Goal: Obtain resource: Obtain resource

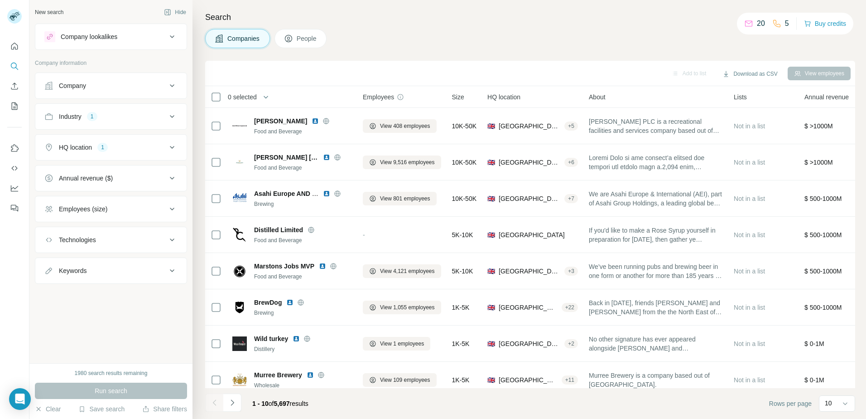
click at [171, 88] on icon at bounding box center [172, 85] width 11 height 11
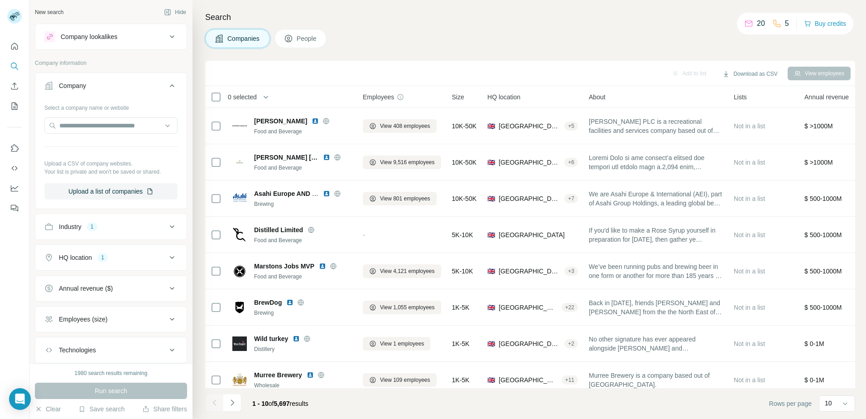
click at [172, 88] on button "Company" at bounding box center [110, 87] width 151 height 25
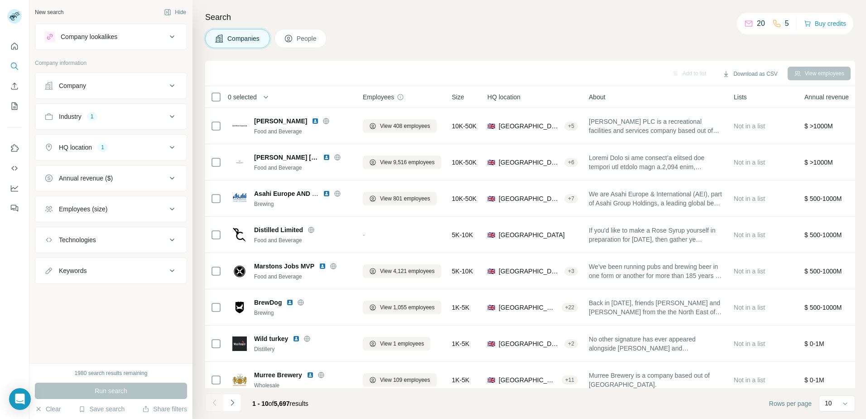
click at [171, 241] on icon at bounding box center [172, 239] width 11 height 11
click at [170, 239] on icon at bounding box center [172, 239] width 11 height 11
click at [169, 177] on icon at bounding box center [172, 178] width 11 height 11
click at [167, 179] on icon at bounding box center [172, 178] width 11 height 11
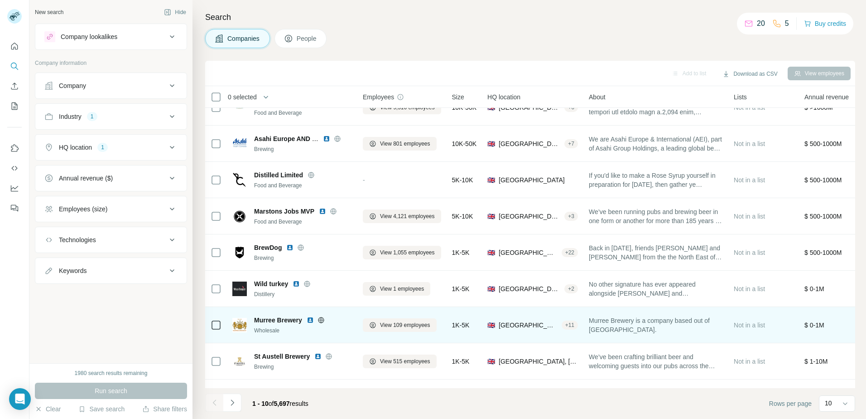
scroll to position [87, 0]
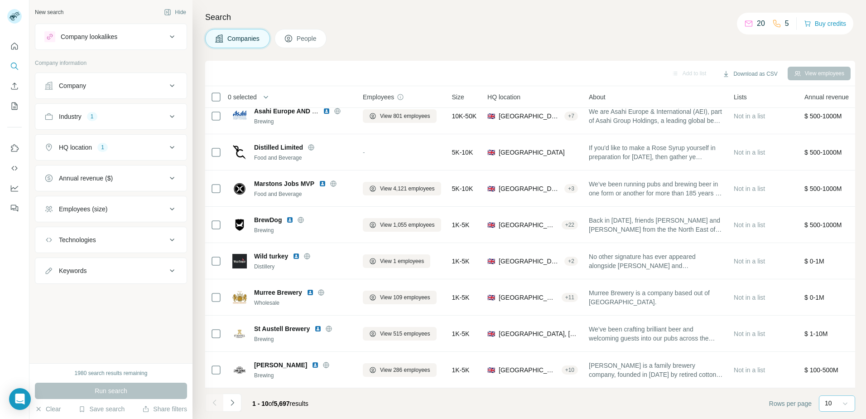
click at [847, 402] on icon at bounding box center [845, 403] width 5 height 3
click at [833, 332] on p "60" at bounding box center [830, 333] width 7 height 9
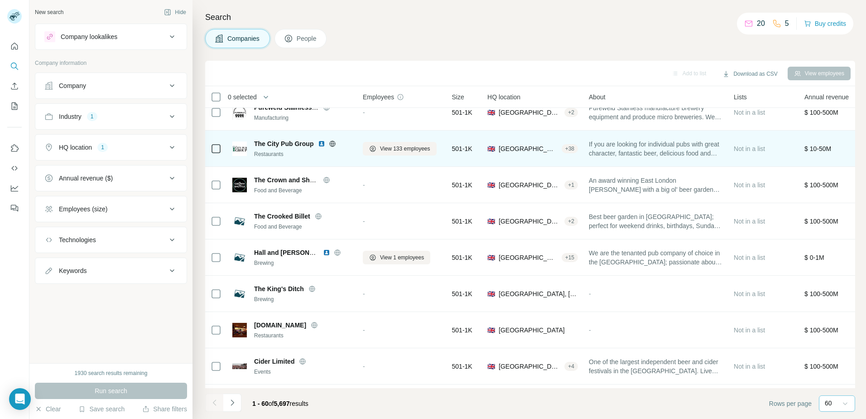
scroll to position [1627, 0]
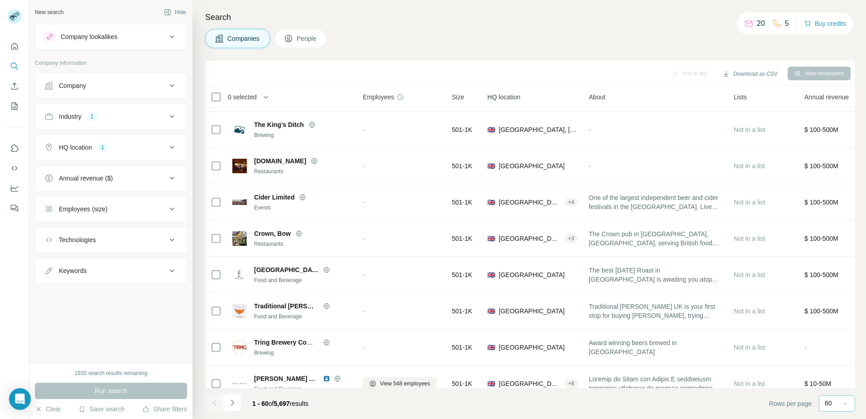
click at [171, 270] on icon at bounding box center [172, 270] width 5 height 3
click at [175, 268] on icon at bounding box center [172, 270] width 11 height 11
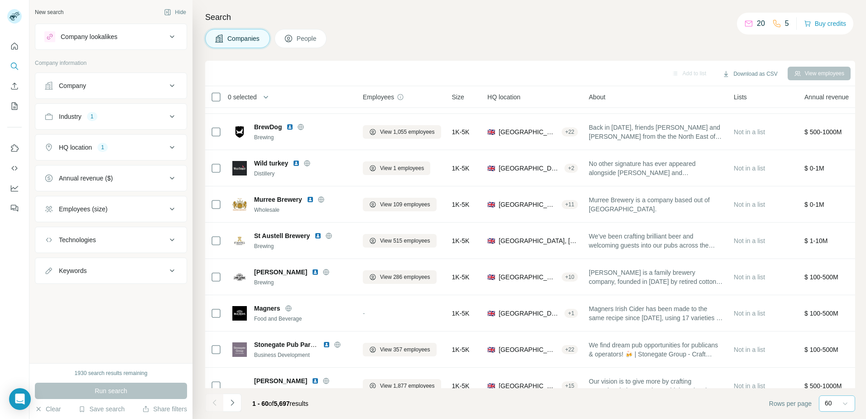
scroll to position [0, 0]
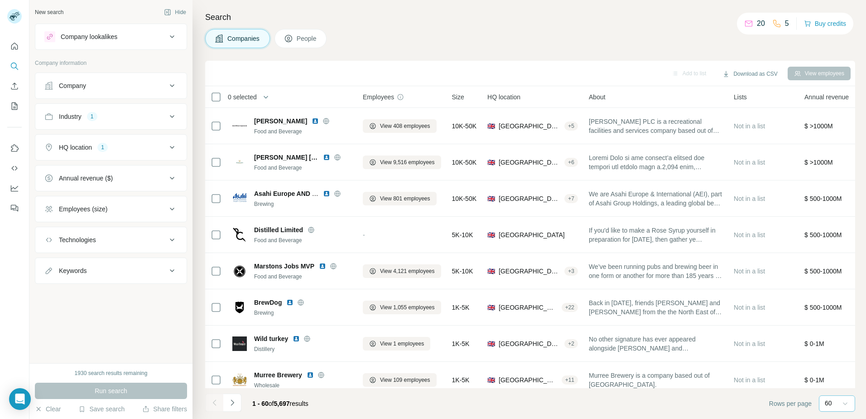
click at [176, 178] on icon at bounding box center [172, 178] width 11 height 11
click at [180, 177] on div "Annual revenue ($) 0-1M 1-10M 10-50M 50-100M 100-500M 500-1000M >1000M" at bounding box center [111, 239] width 152 height 149
drag, startPoint x: 172, startPoint y: 173, endPoint x: 170, endPoint y: 167, distance: 5.7
click at [171, 173] on button "Annual revenue ($)" at bounding box center [110, 179] width 151 height 25
click at [173, 146] on icon at bounding box center [172, 147] width 11 height 11
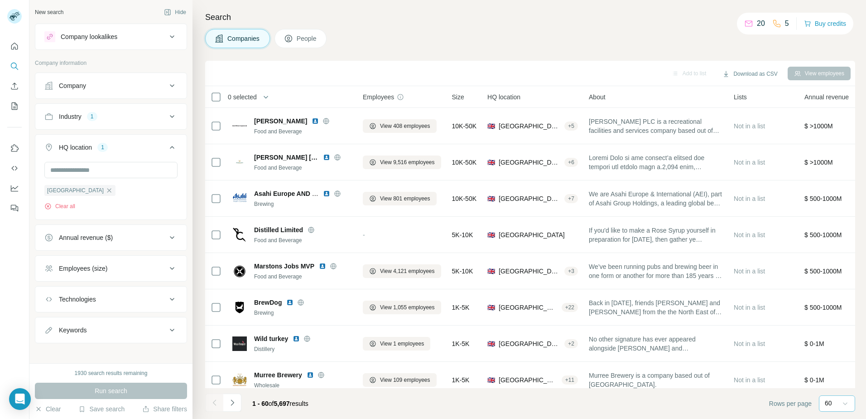
click at [173, 146] on button "HQ location 1" at bounding box center [110, 148] width 151 height 25
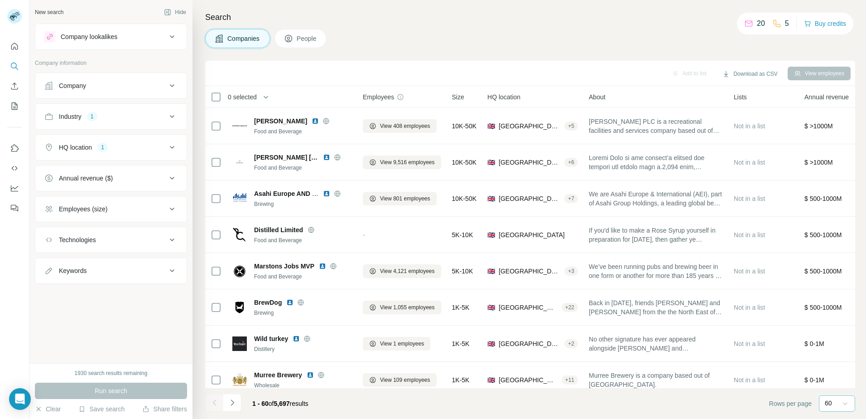
click at [171, 209] on icon at bounding box center [172, 208] width 11 height 11
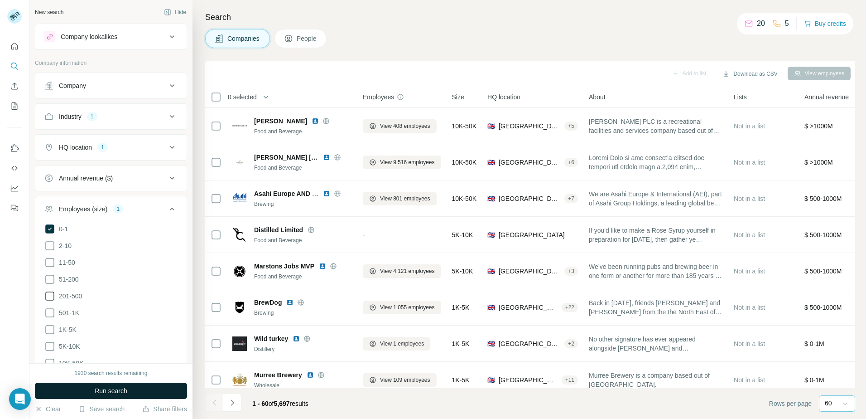
click at [50, 292] on icon at bounding box center [49, 295] width 11 height 11
click at [54, 278] on icon at bounding box center [49, 279] width 11 height 11
click at [55, 263] on div "11-50" at bounding box center [59, 262] width 31 height 11
drag, startPoint x: 54, startPoint y: 263, endPoint x: 48, endPoint y: 254, distance: 10.8
click at [48, 254] on ul "0-1 2-10 11-50 [PHONE_NUMBER] 501-1K 1K-5K 5K-10K 10K-50K 50K-100K 100K-500K 50…" at bounding box center [110, 321] width 133 height 196
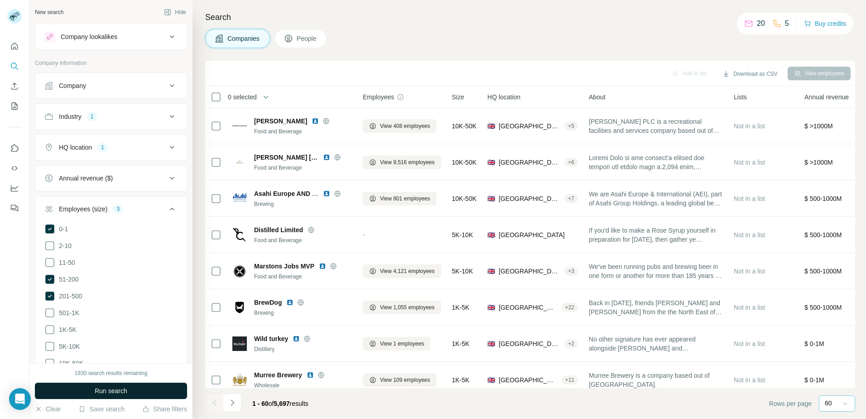
drag, startPoint x: 48, startPoint y: 245, endPoint x: 42, endPoint y: 267, distance: 23.0
click at [49, 247] on icon at bounding box center [49, 245] width 11 height 11
click at [49, 263] on icon at bounding box center [49, 262] width 11 height 11
click at [124, 388] on span "Run search" at bounding box center [111, 390] width 33 height 9
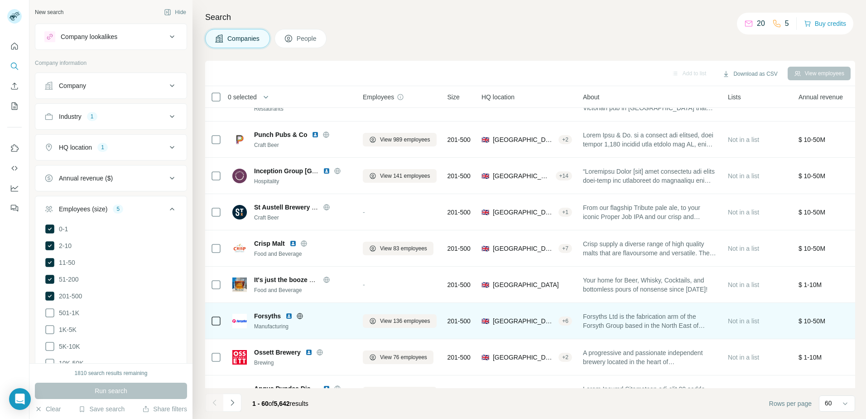
scroll to position [1812, 0]
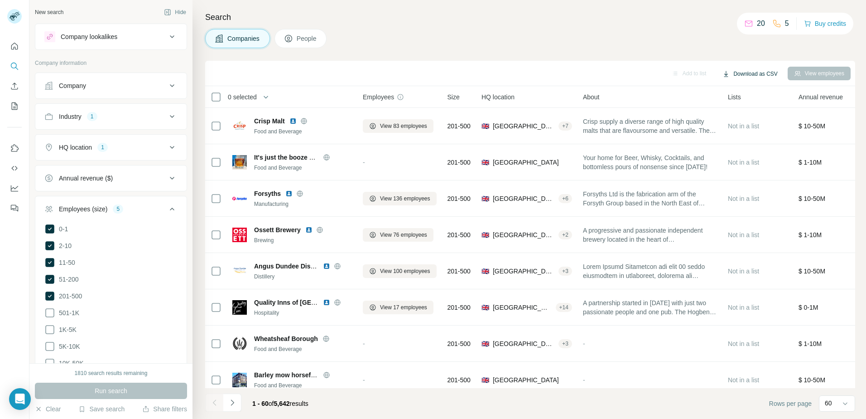
click at [770, 72] on button "Download as CSV" at bounding box center [750, 74] width 68 height 14
click at [230, 401] on icon "Navigate to next page" at bounding box center [232, 402] width 9 height 9
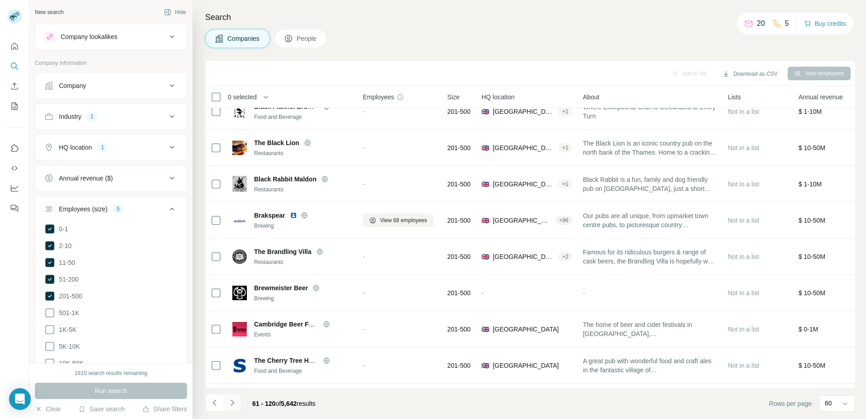
click at [212, 404] on icon "Navigate to previous page" at bounding box center [214, 402] width 9 height 9
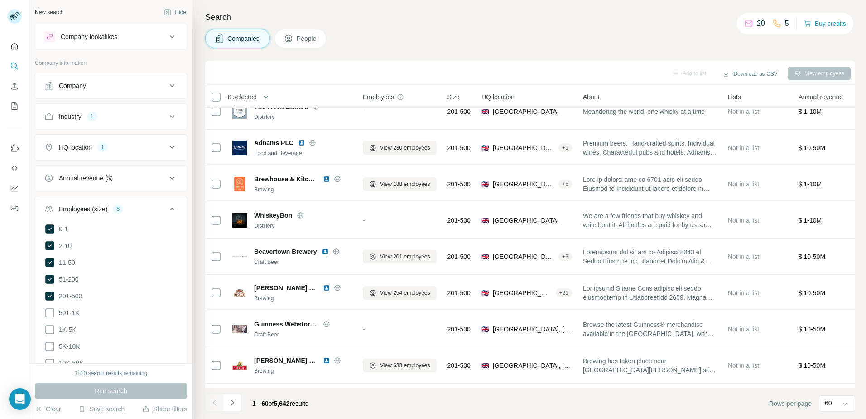
scroll to position [1812, 0]
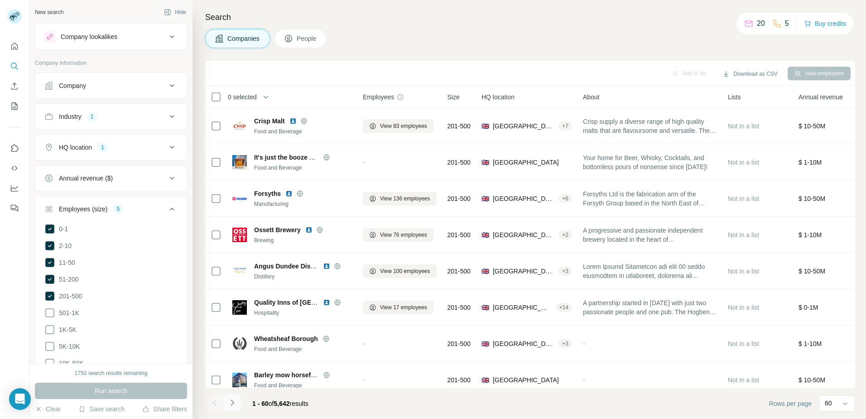
click at [234, 397] on button "Navigate to next page" at bounding box center [232, 402] width 18 height 18
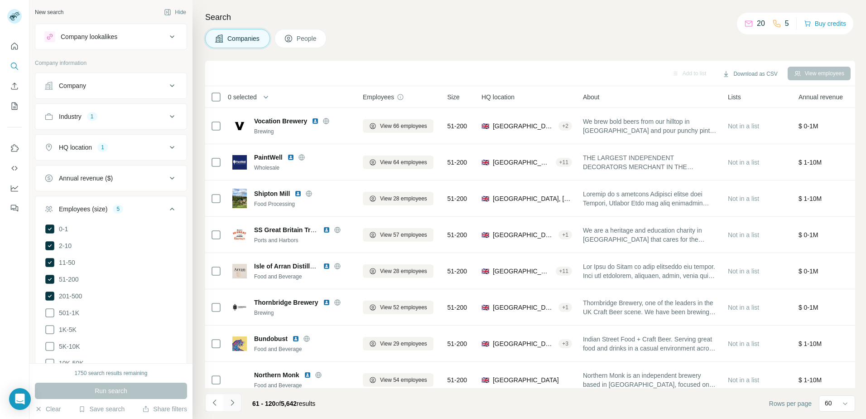
click at [237, 400] on button "Navigate to next page" at bounding box center [232, 402] width 18 height 18
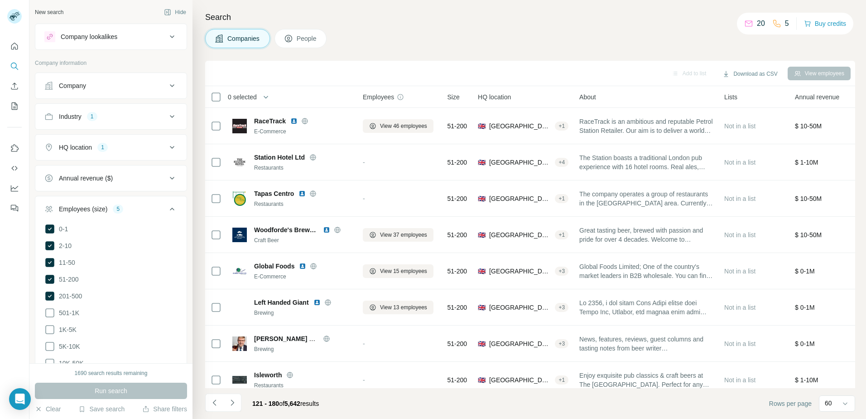
click at [167, 112] on icon at bounding box center [172, 116] width 11 height 11
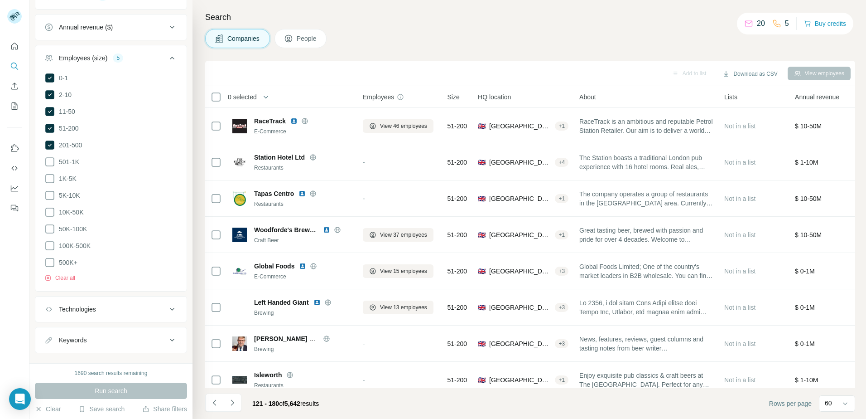
scroll to position [226, 0]
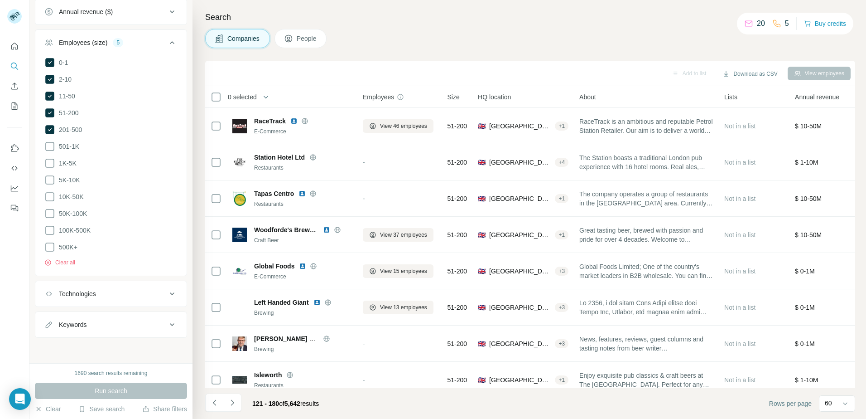
click at [167, 323] on icon at bounding box center [172, 324] width 11 height 11
click at [69, 349] on input "text" at bounding box center [101, 347] width 115 height 16
type input "*******"
click at [166, 345] on icon "button" at bounding box center [170, 346] width 9 height 9
click at [99, 392] on span "Run search" at bounding box center [111, 390] width 33 height 9
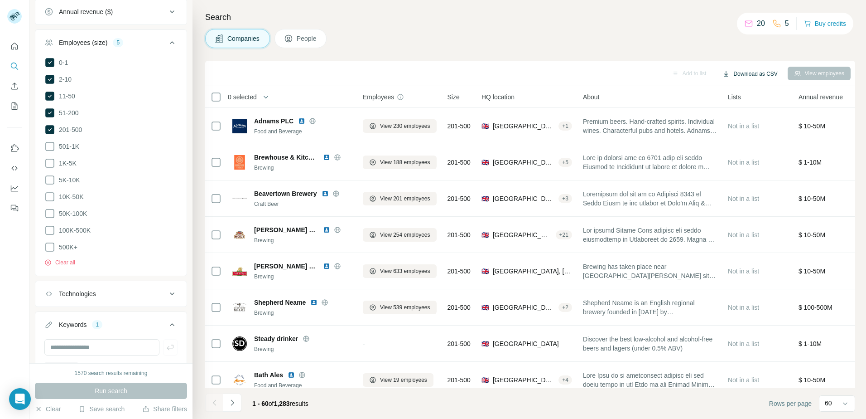
click at [760, 71] on button "Download as CSV" at bounding box center [750, 74] width 68 height 14
click at [757, 88] on div "Only current page (60)" at bounding box center [762, 93] width 85 height 16
click at [507, 46] on div "Companies People" at bounding box center [530, 38] width 650 height 19
click at [212, 98] on div at bounding box center [216, 97] width 11 height 11
click at [750, 73] on button "Download as CSV (60)" at bounding box center [744, 74] width 79 height 14
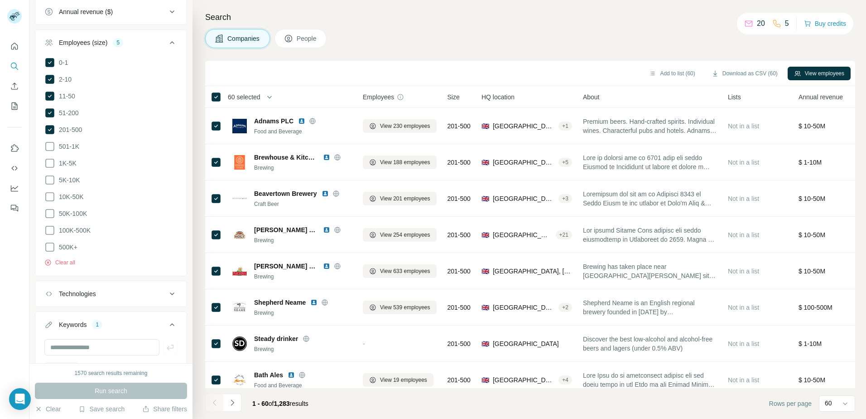
drag, startPoint x: 515, startPoint y: 405, endPoint x: 525, endPoint y: 395, distance: 13.1
click at [516, 404] on footer "1 - 60 of 1,283 results Rows per page 60" at bounding box center [530, 403] width 650 height 31
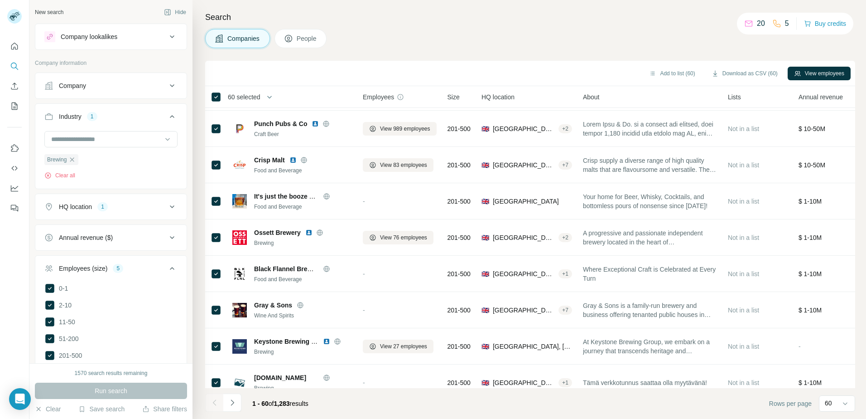
scroll to position [770, 0]
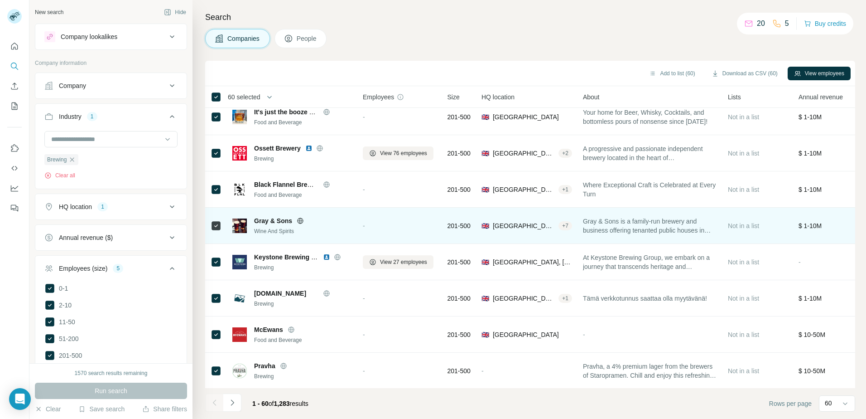
click at [630, 227] on span "Gray & Sons is a family-run brewery and business offering tenanted public house…" at bounding box center [650, 226] width 134 height 18
drag, startPoint x: 261, startPoint y: 216, endPoint x: 266, endPoint y: 217, distance: 5.5
click at [262, 216] on span "Gray & Sons" at bounding box center [273, 220] width 38 height 9
click at [299, 222] on icon at bounding box center [300, 220] width 2 height 6
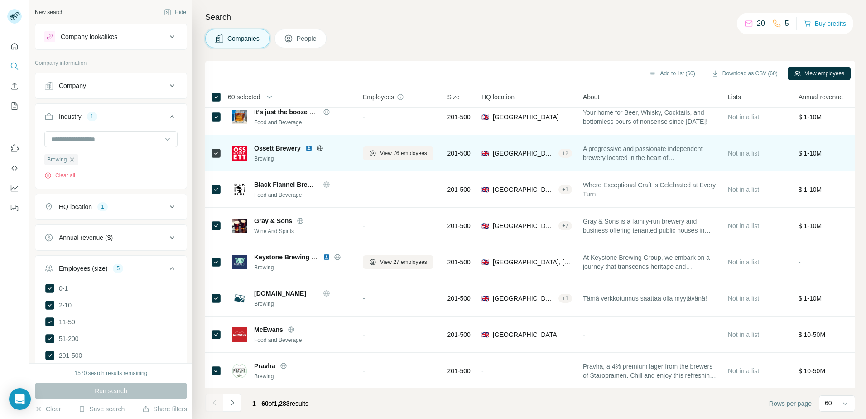
click at [317, 147] on icon at bounding box center [319, 148] width 7 height 7
